Goal: Transaction & Acquisition: Purchase product/service

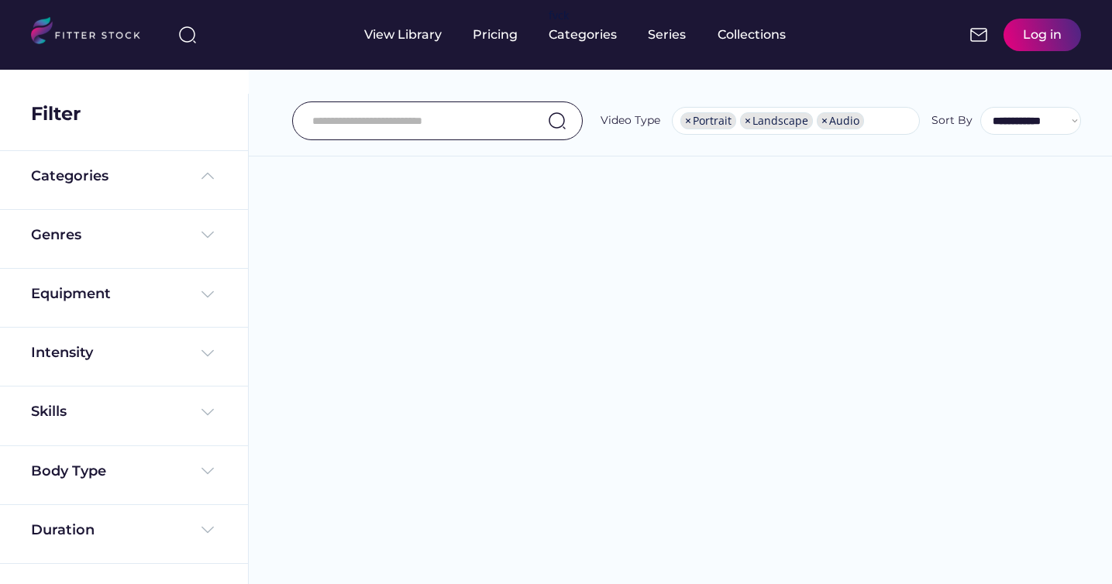
select select "**********"
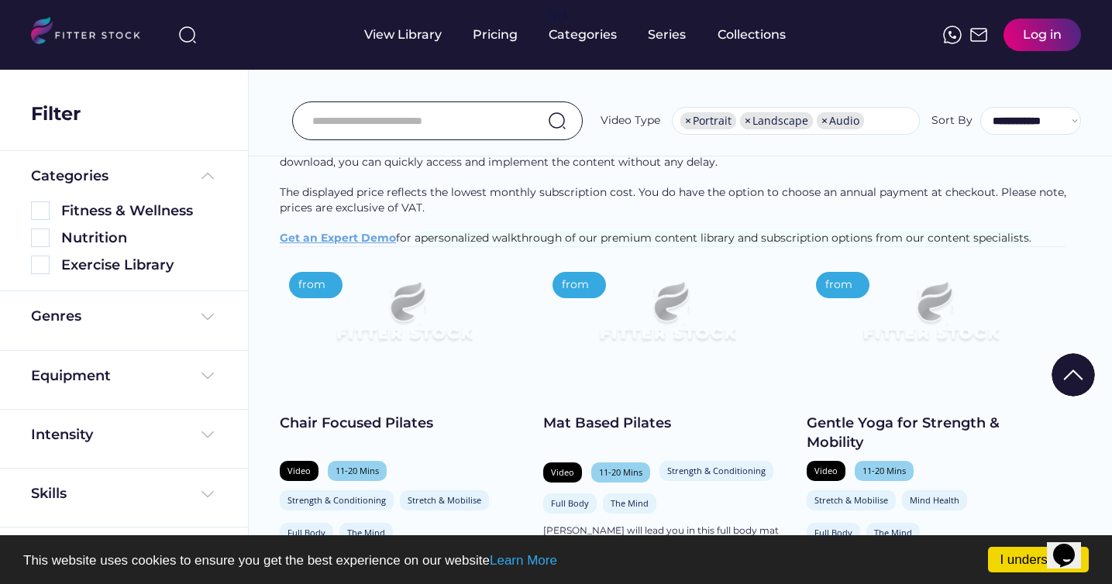
scroll to position [261, 0]
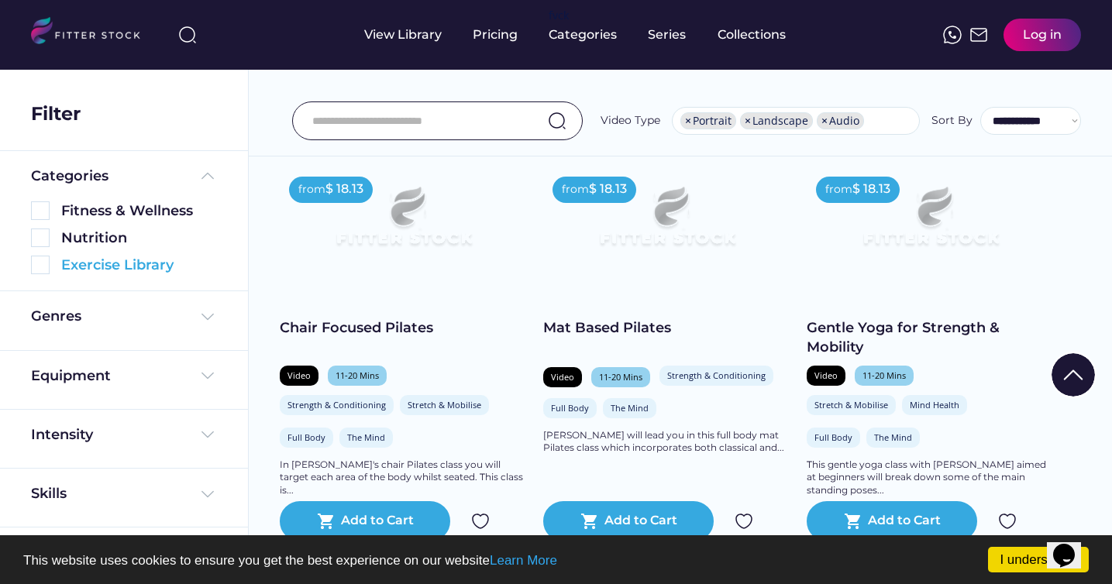
click at [41, 264] on img at bounding box center [40, 265] width 19 height 19
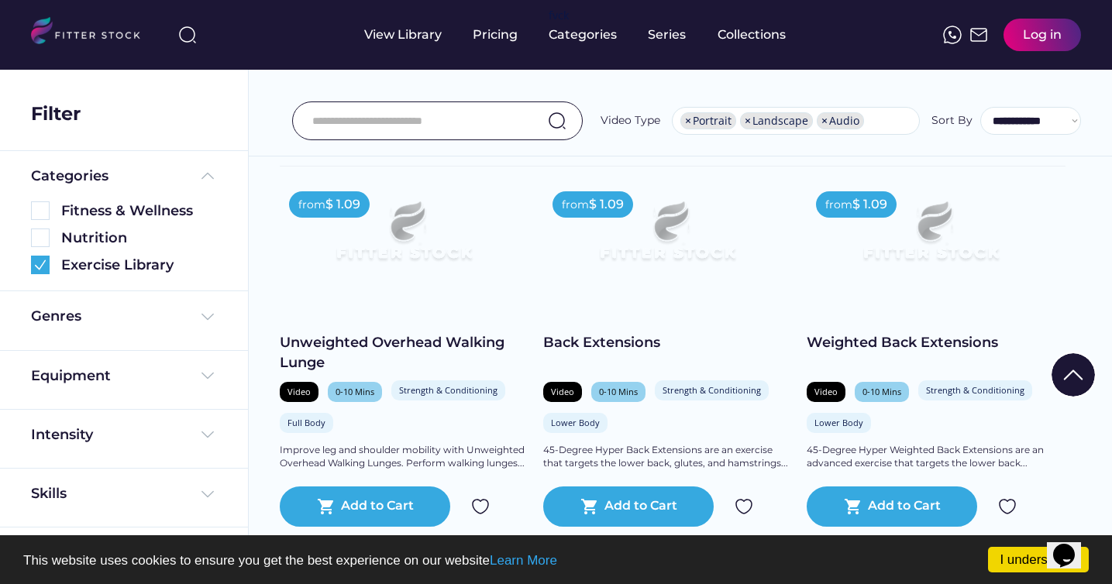
scroll to position [61, 0]
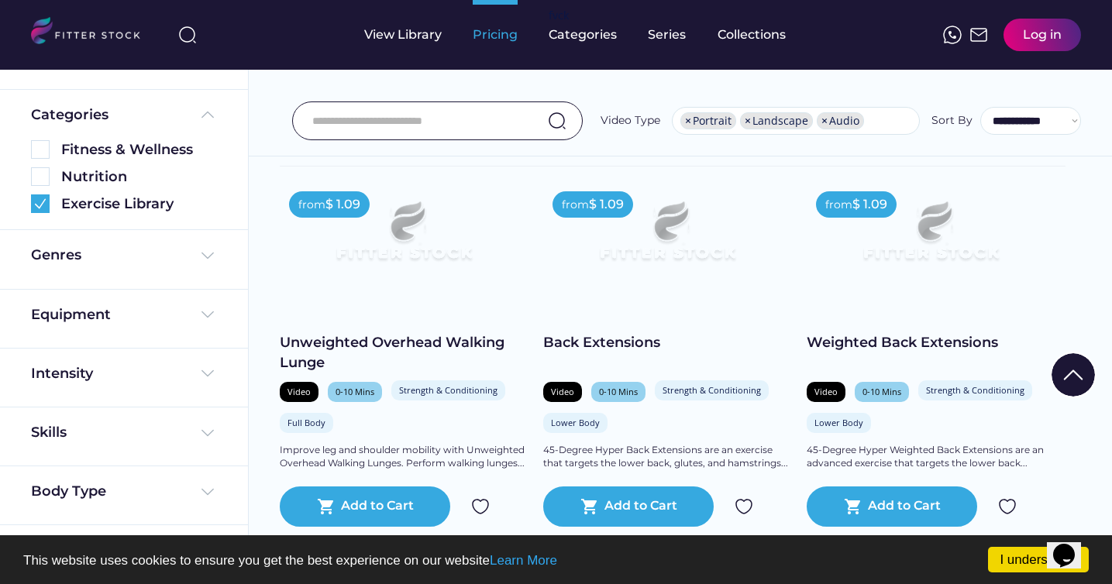
click at [486, 34] on div "Pricing" at bounding box center [495, 34] width 45 height 17
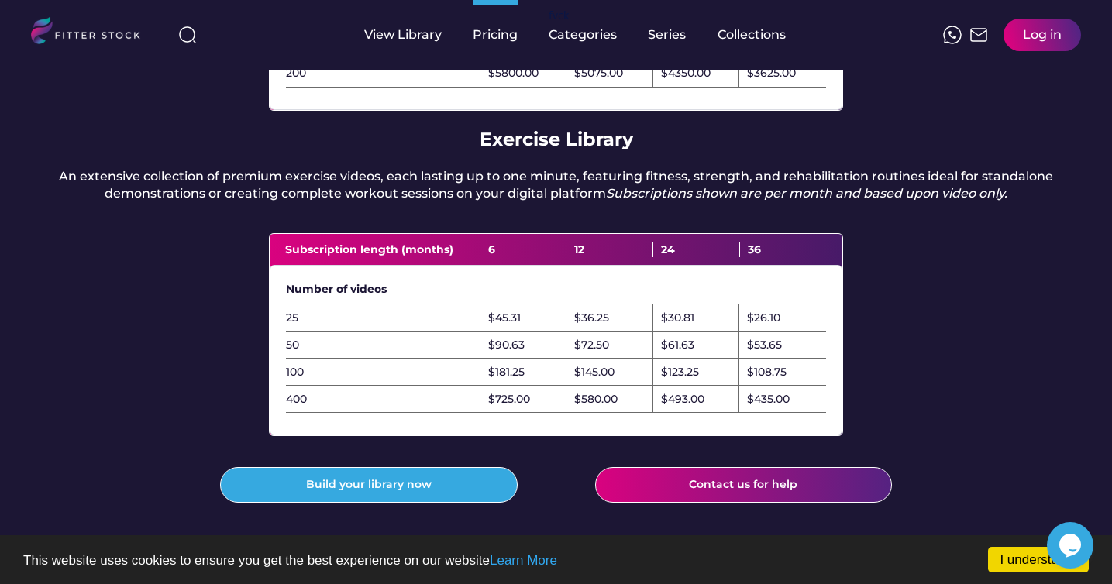
scroll to position [394, 0]
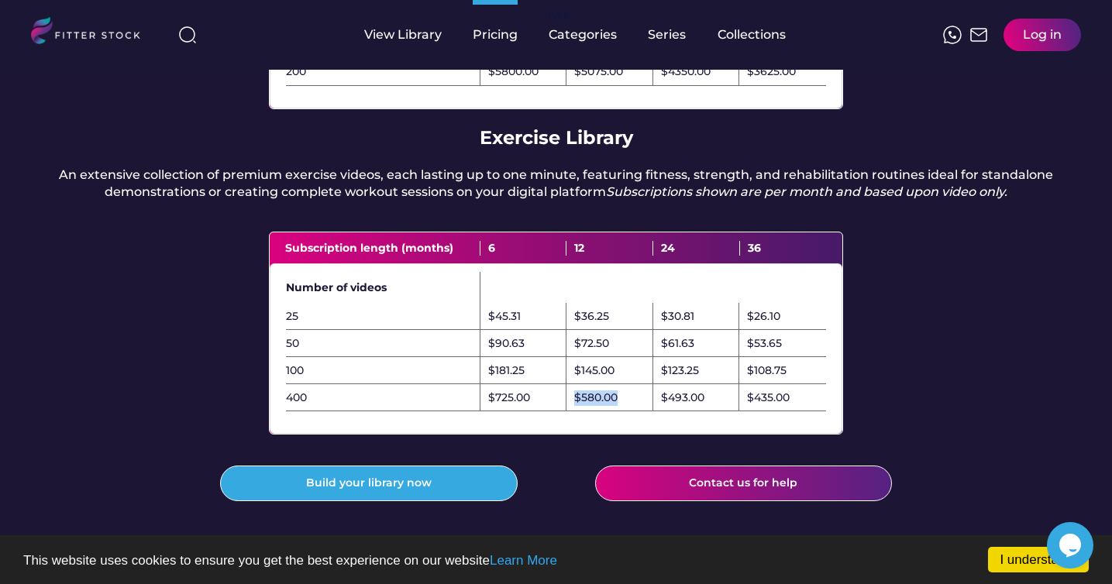
drag, startPoint x: 621, startPoint y: 431, endPoint x: 563, endPoint y: 433, distance: 58.9
click at [563, 411] on div "400 $725.00 $580.00 $493.00 $435.00" at bounding box center [556, 397] width 540 height 27
click at [583, 406] on div "$580.00" at bounding box center [595, 398] width 43 height 15
click at [601, 406] on div "$580.00" at bounding box center [595, 398] width 43 height 15
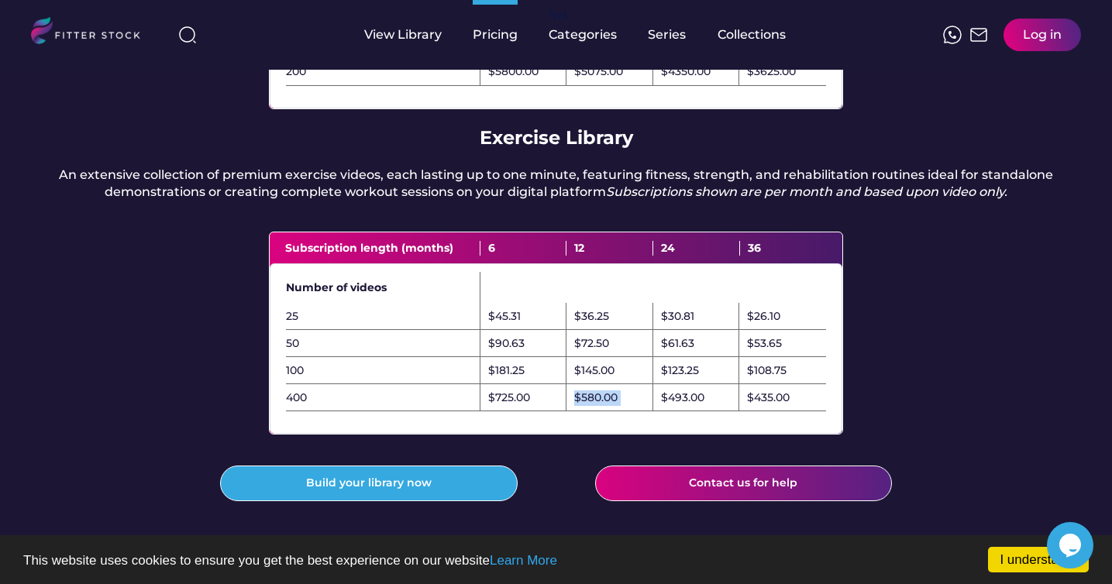
click at [601, 406] on div "$580.00" at bounding box center [595, 398] width 43 height 15
click at [597, 406] on div "$580.00" at bounding box center [595, 398] width 43 height 15
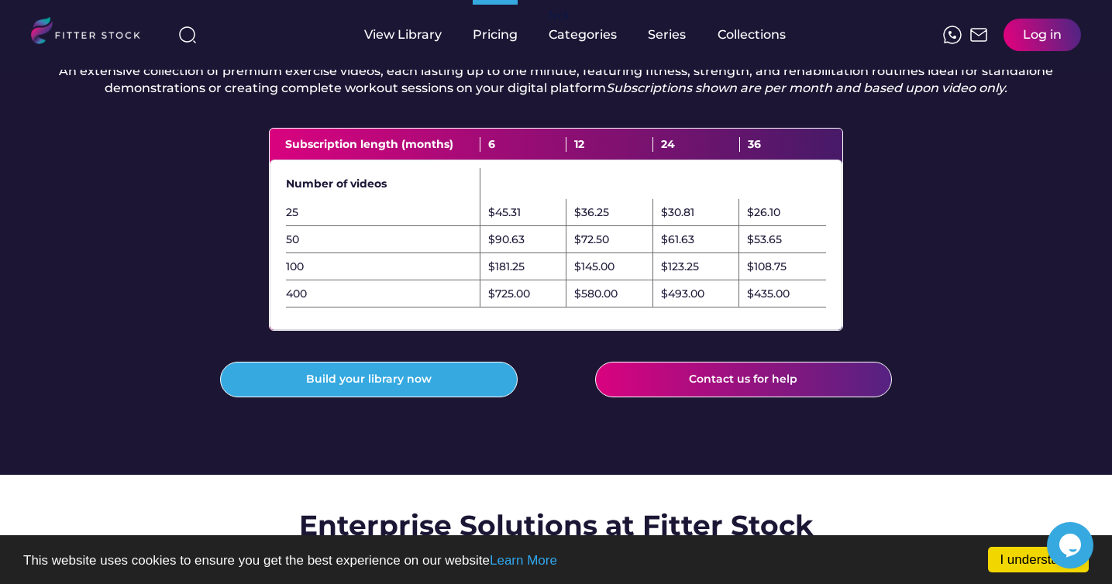
scroll to position [504, 0]
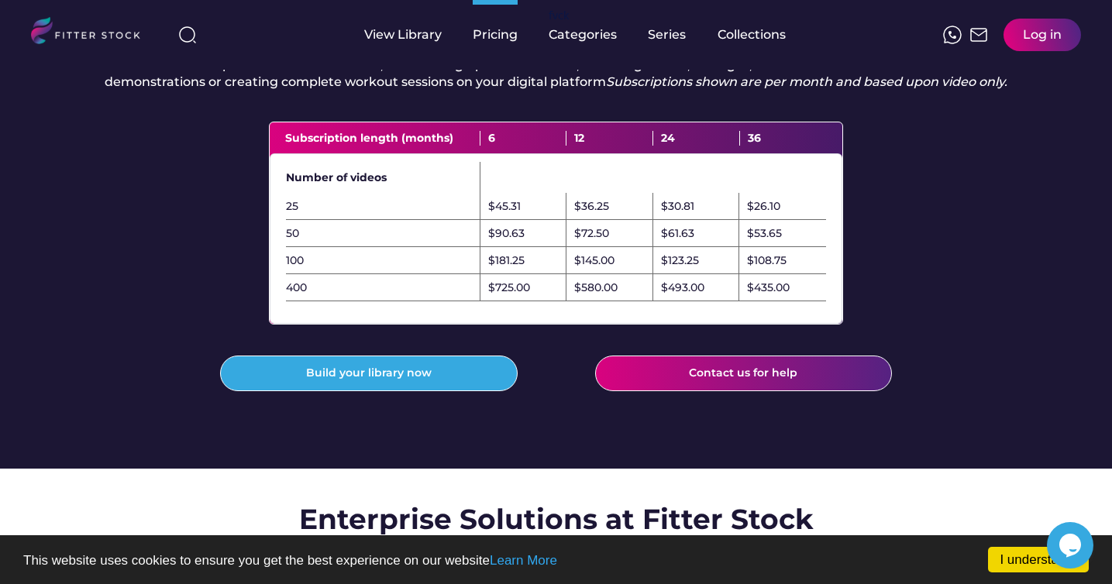
click at [577, 296] on div "$580.00" at bounding box center [595, 288] width 43 height 15
click at [587, 296] on div "$580.00" at bounding box center [595, 288] width 43 height 15
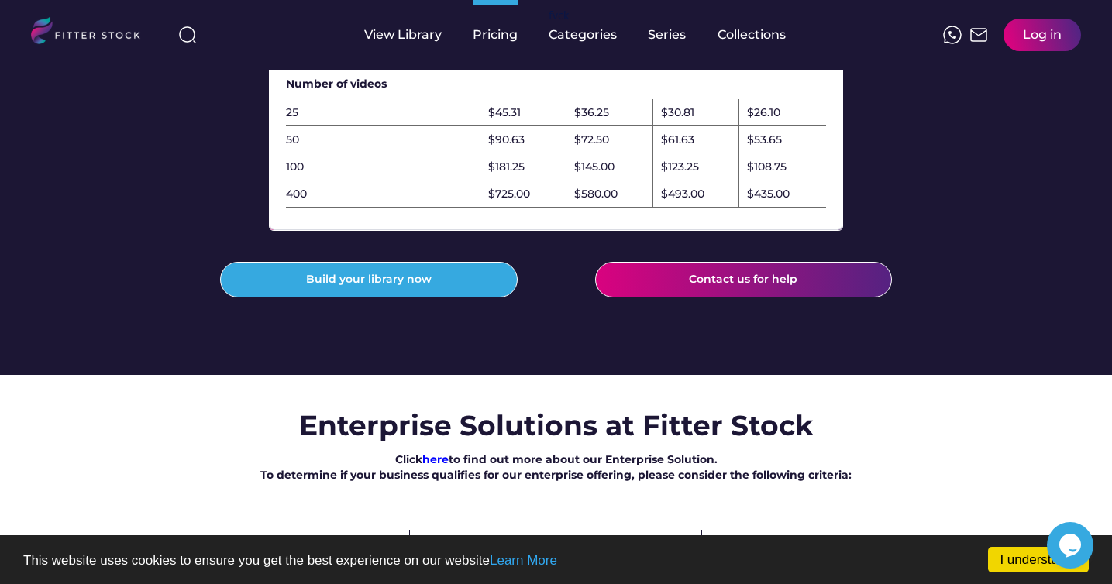
scroll to position [479, 0]
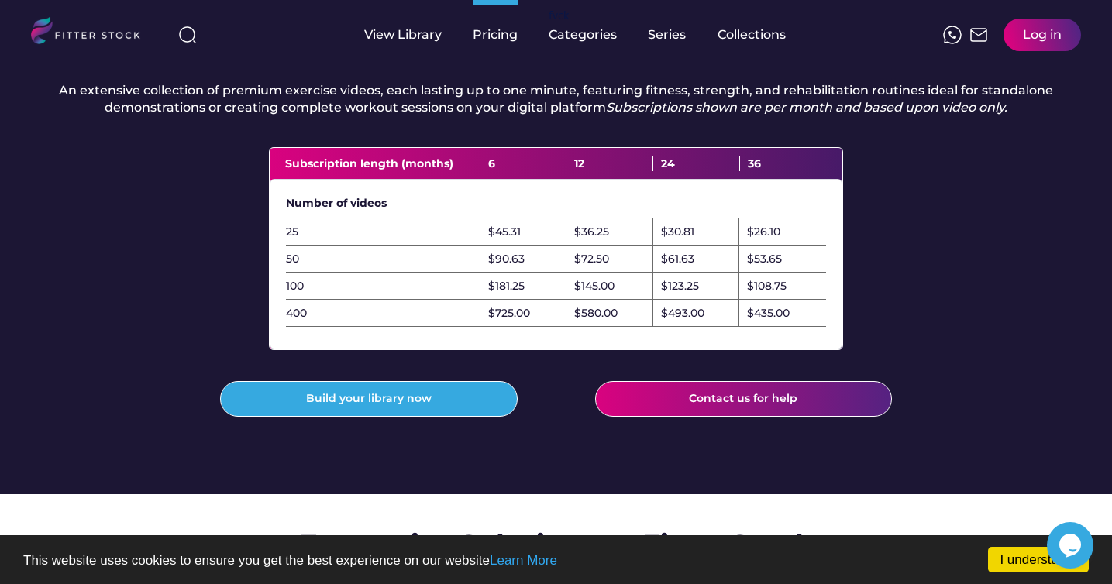
click at [611, 322] on div "$580.00" at bounding box center [595, 313] width 43 height 15
click at [604, 322] on div "$580.00" at bounding box center [595, 313] width 43 height 15
